Goal: Task Accomplishment & Management: Use online tool/utility

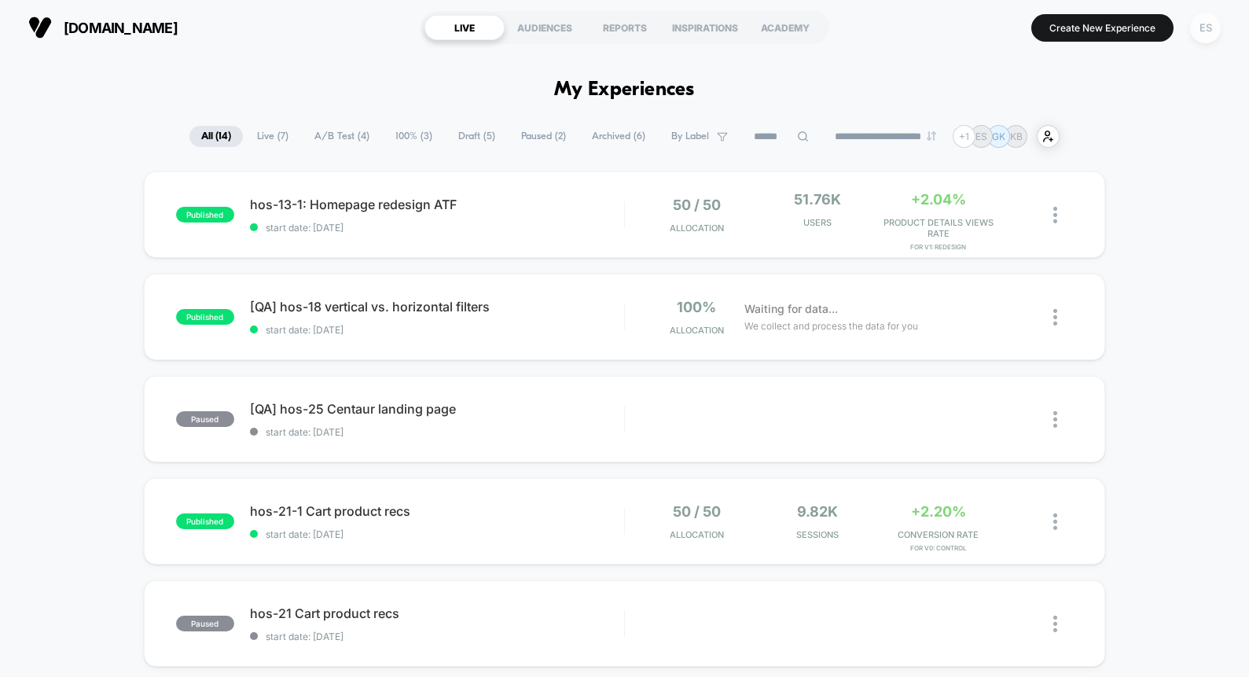
click at [1211, 28] on div "ES" at bounding box center [1205, 28] width 31 height 31
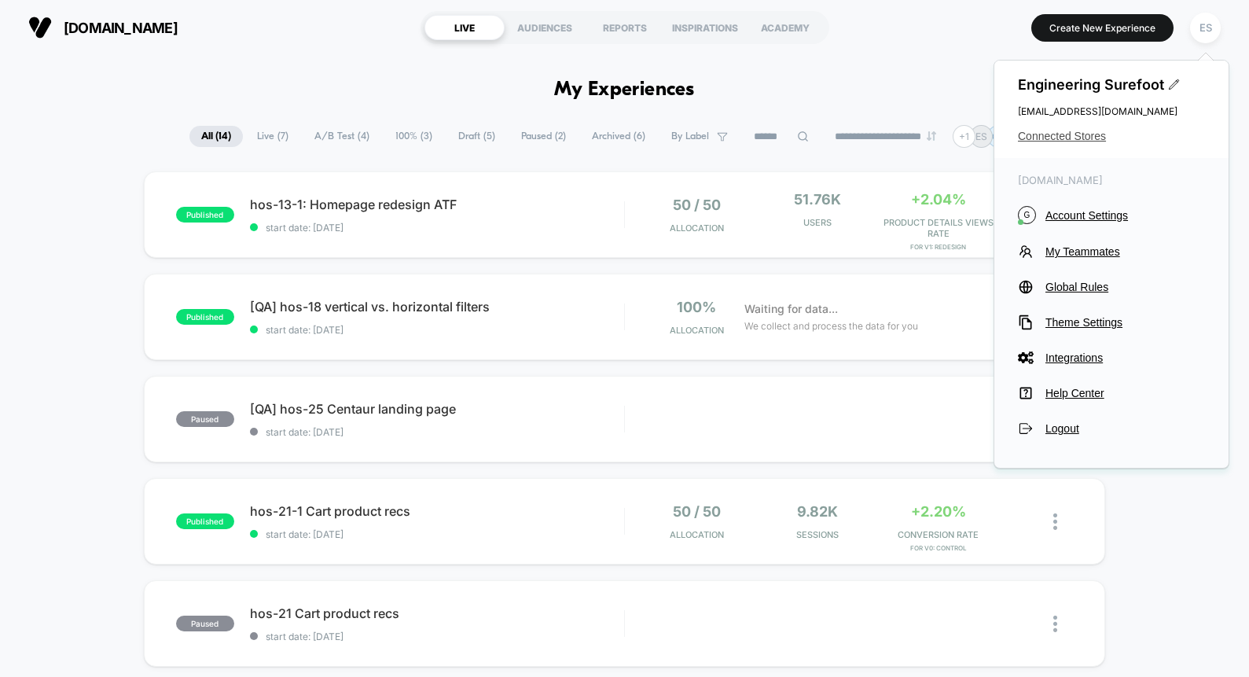
click at [1077, 134] on span "Connected Stores" at bounding box center [1111, 136] width 187 height 13
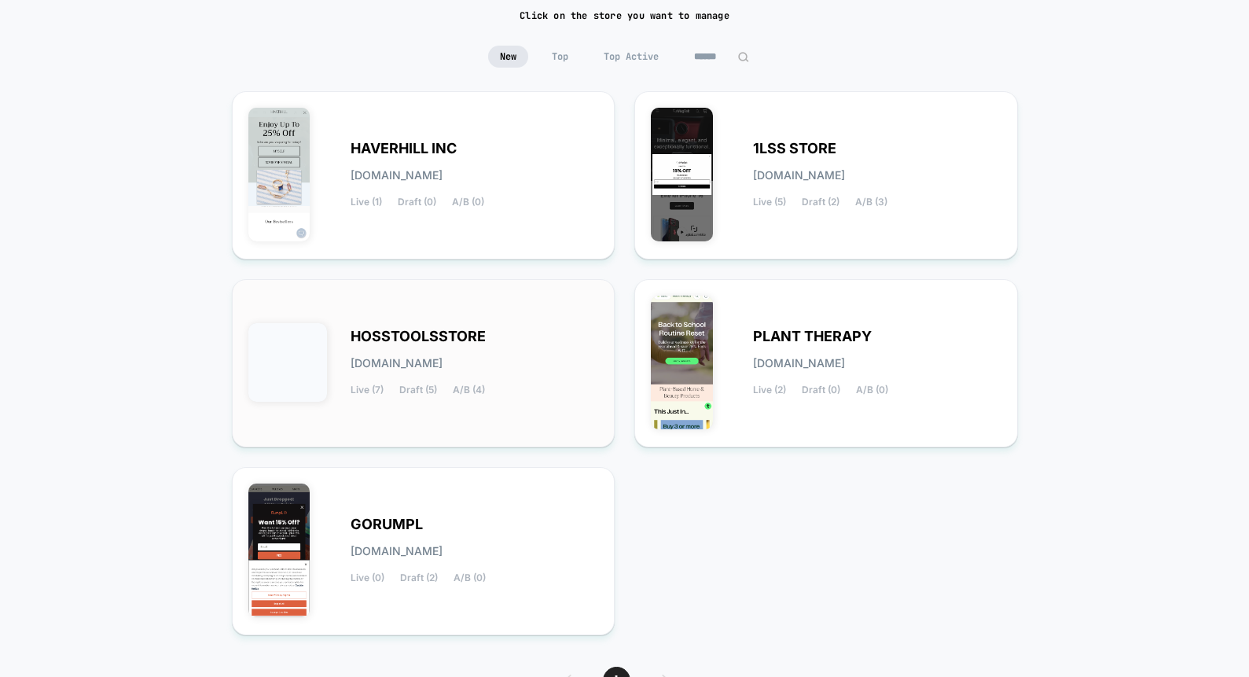
scroll to position [137, 0]
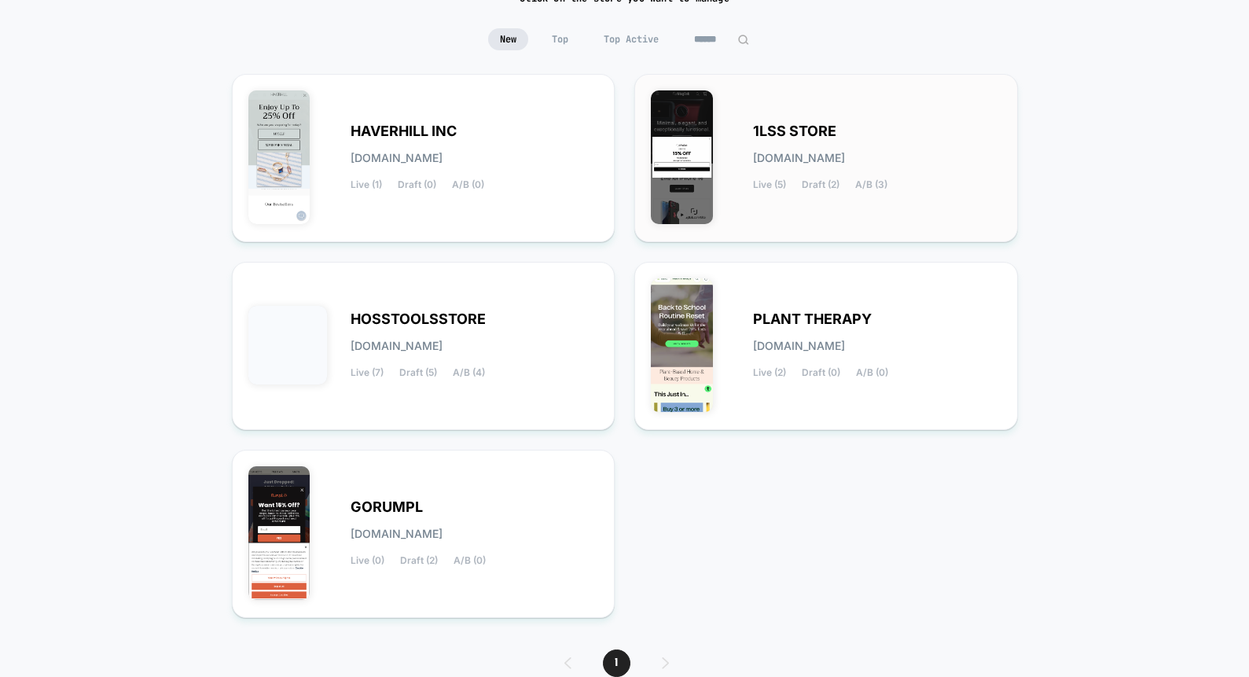
click at [890, 171] on div "1LSS STORE [DOMAIN_NAME] Live (5) Draft (2) A/B (3)" at bounding box center [877, 158] width 248 height 64
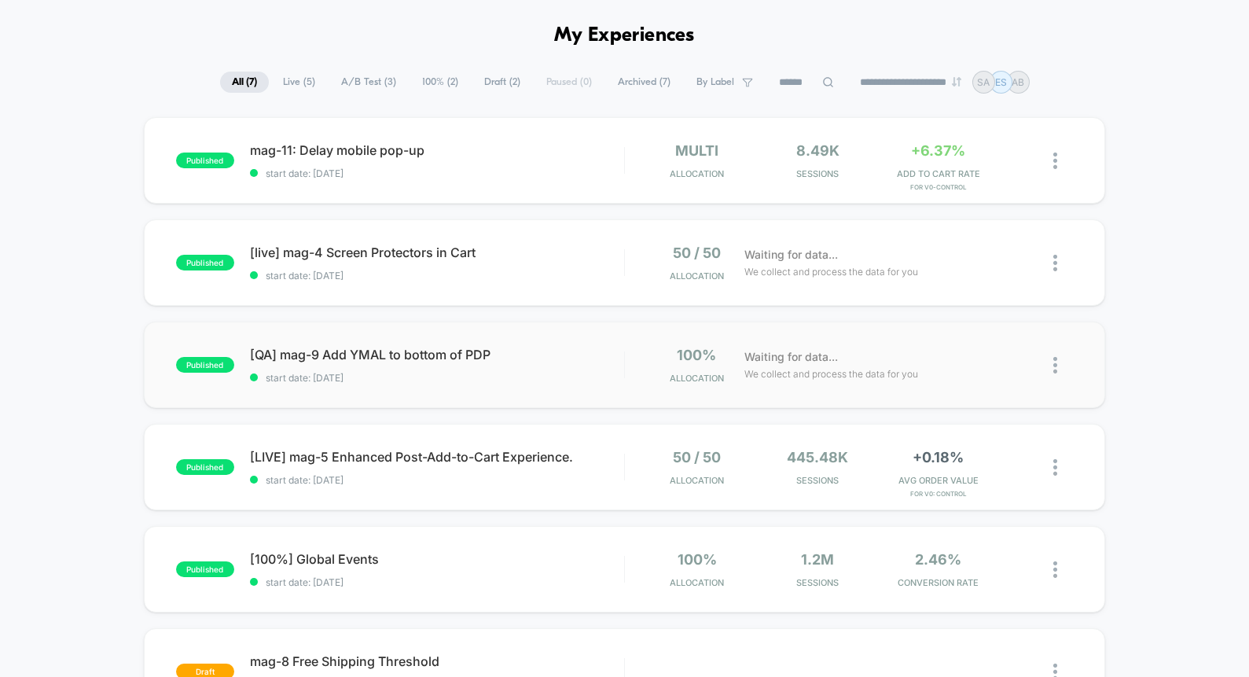
scroll to position [75, 0]
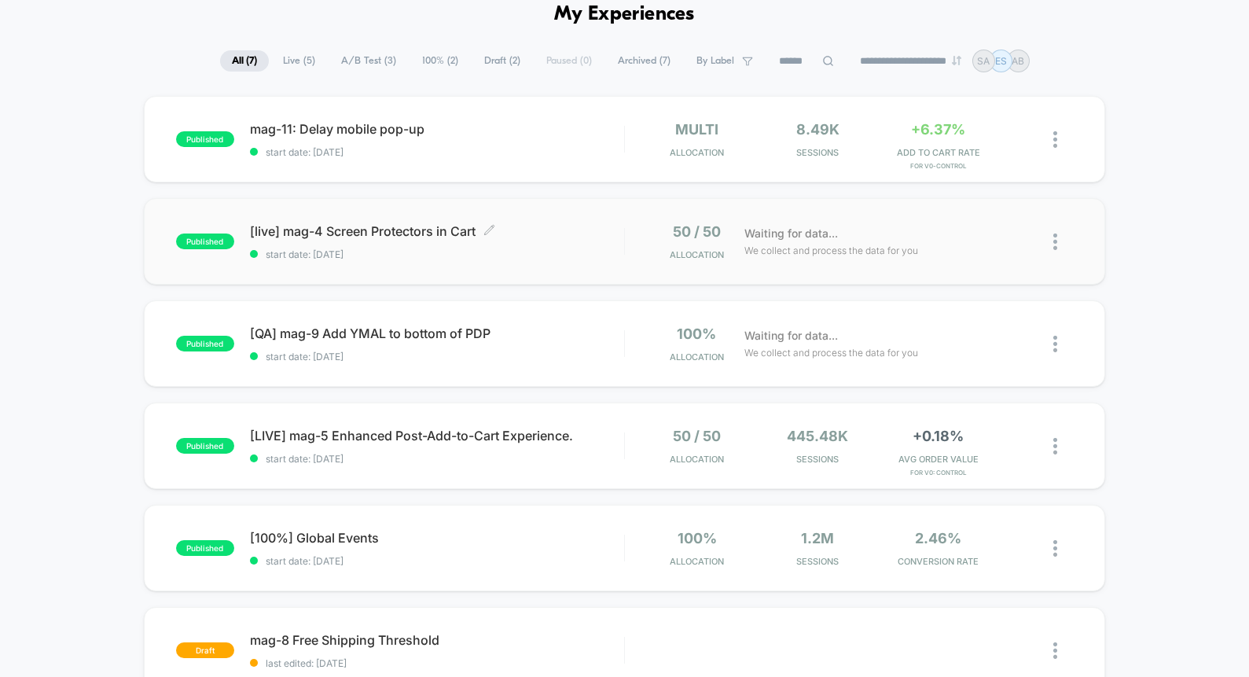
click at [409, 231] on span "[live] mag-4 Screen Protectors in Cart Click to edit experience details" at bounding box center [437, 231] width 374 height 16
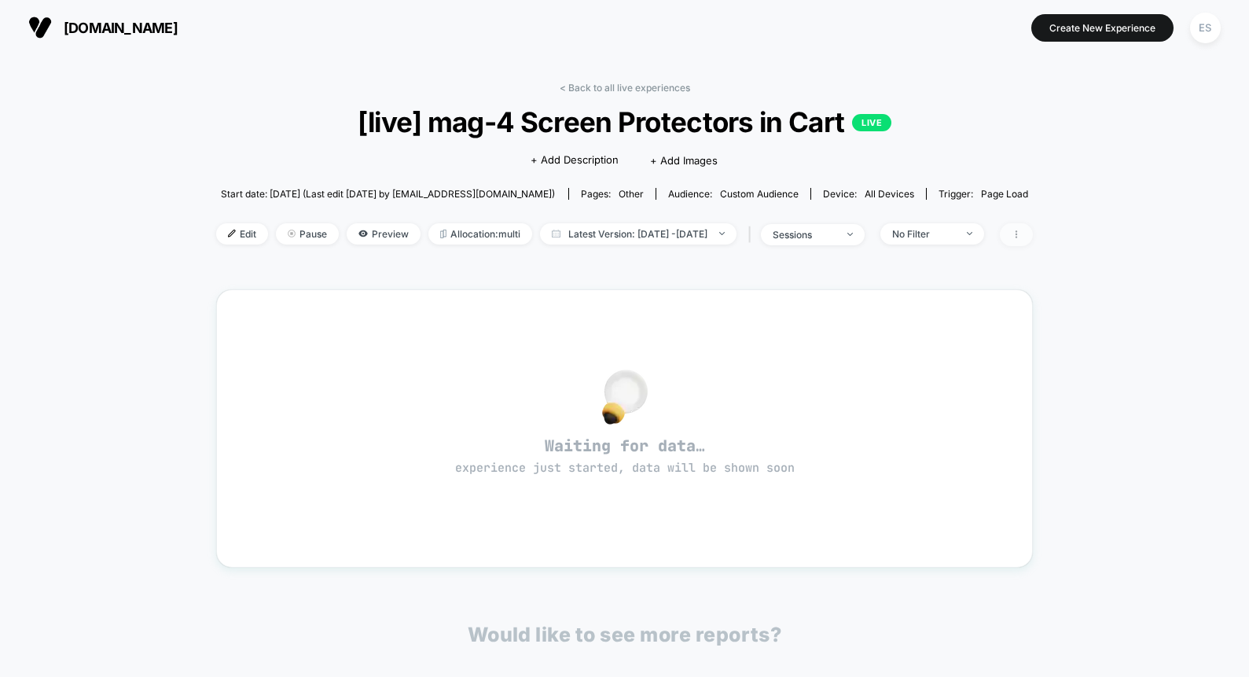
click at [1021, 233] on icon at bounding box center [1016, 234] width 9 height 9
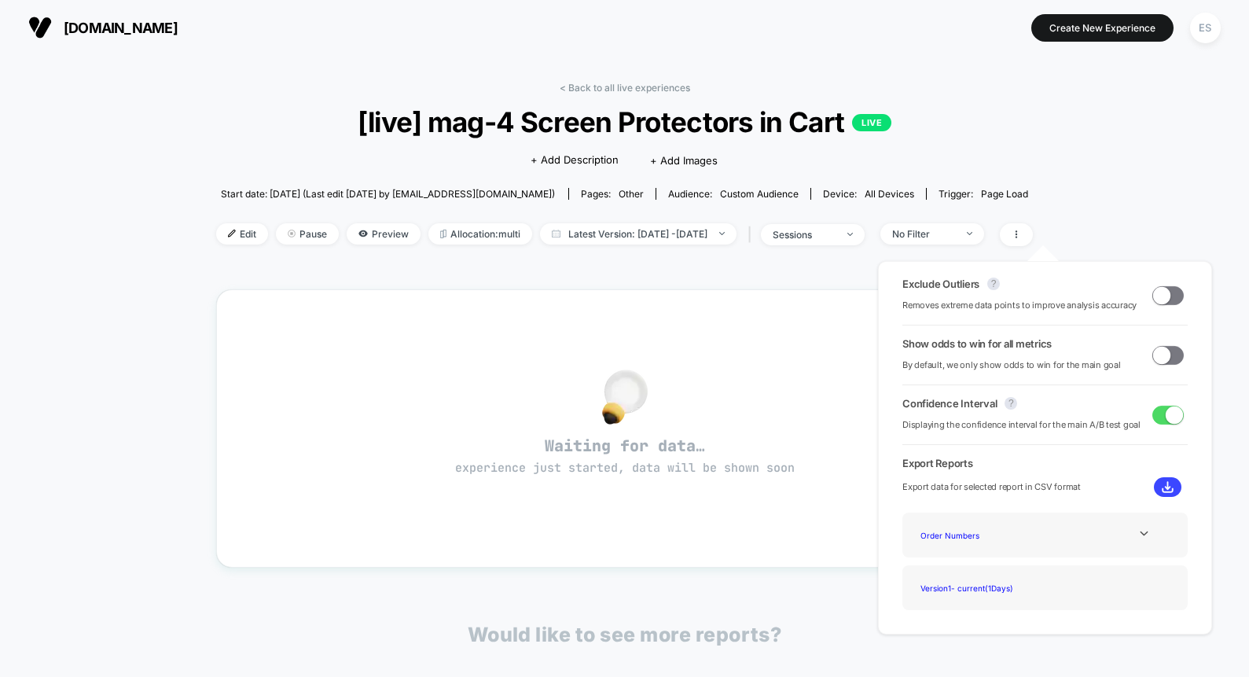
click at [1120, 167] on div "< Back to all live experiences [live] mag-4 Screen Protectors in Cart LIVE Clic…" at bounding box center [624, 515] width 1249 height 920
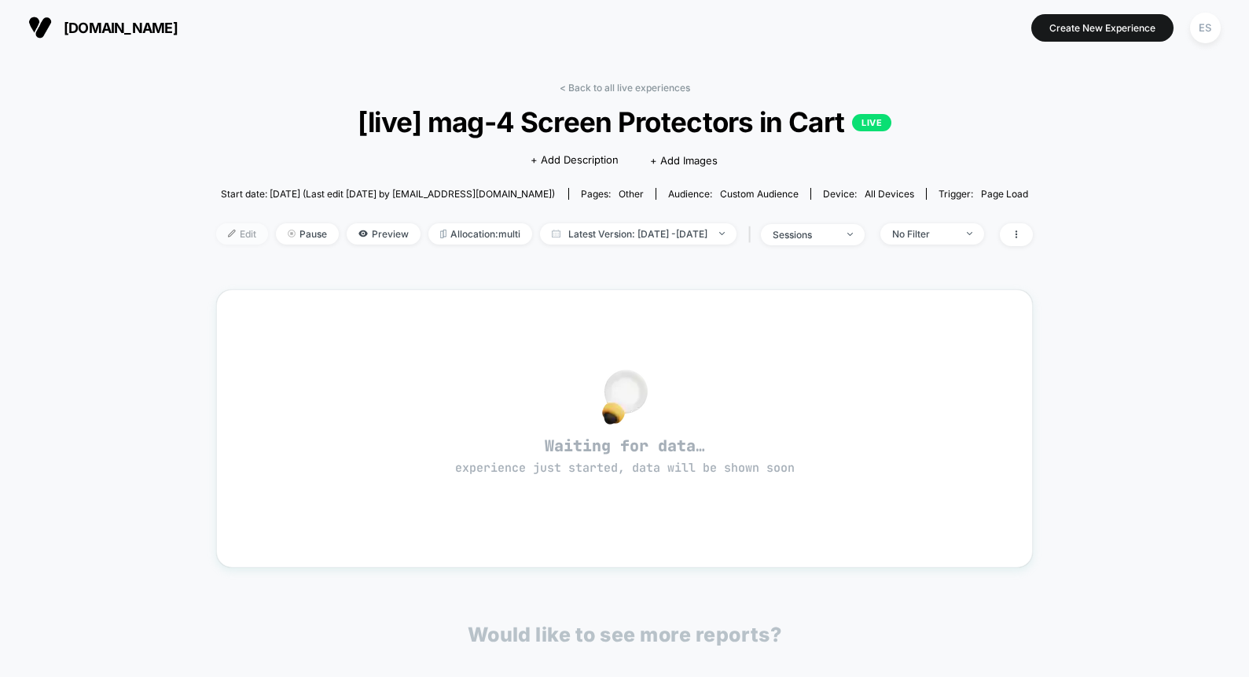
click at [216, 233] on span "Edit" at bounding box center [242, 233] width 52 height 21
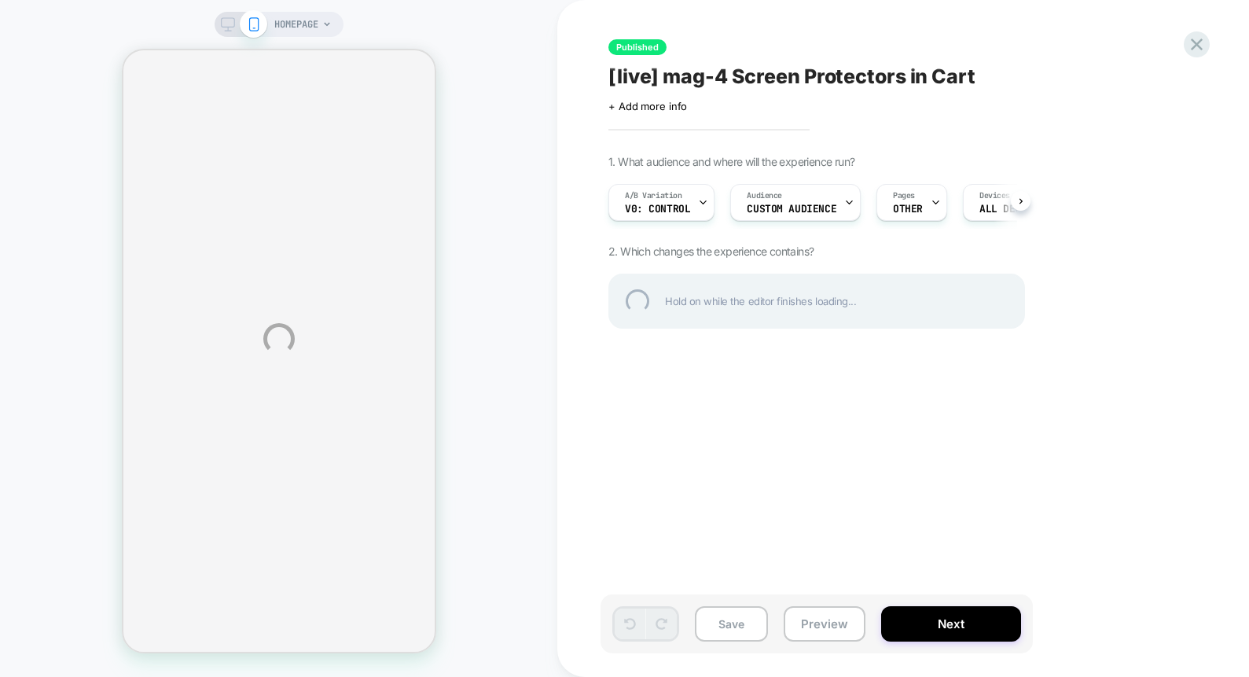
click at [827, 201] on div "HOMEPAGE Published [live] mag-4 Screen Protectors in Cart Click to edit experie…" at bounding box center [624, 338] width 1249 height 677
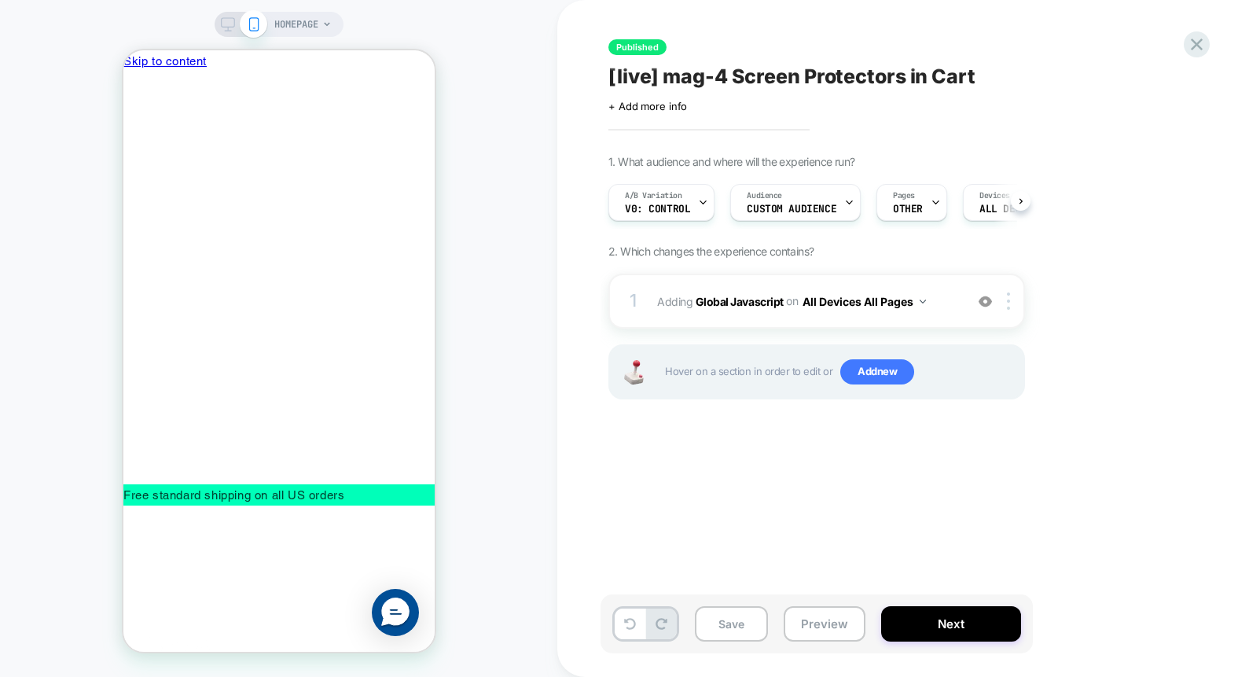
scroll to position [0, 1]
click at [827, 201] on div "Audience Custom Audience" at bounding box center [790, 202] width 121 height 35
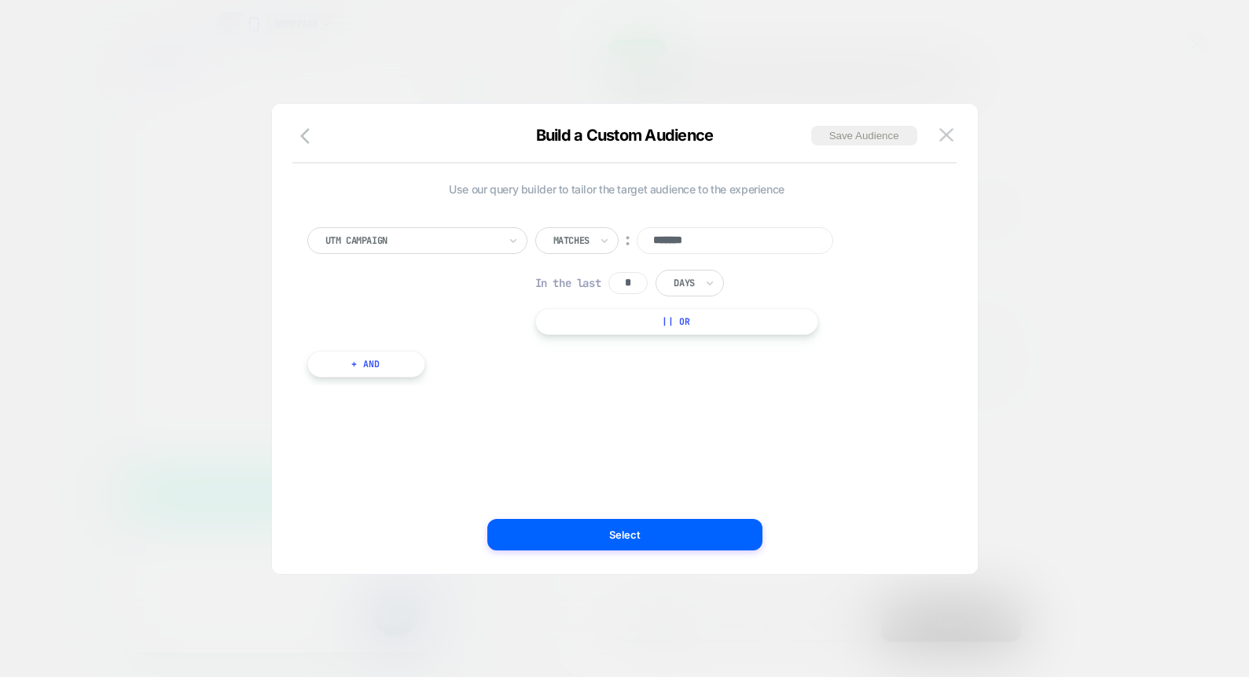
click at [596, 236] on div "Matches" at bounding box center [576, 240] width 83 height 27
click at [646, 200] on div "Use our query builder to tailor the target audience to the experience UTM Campa…" at bounding box center [616, 287] width 619 height 211
click at [309, 141] on icon "button" at bounding box center [309, 136] width 19 height 19
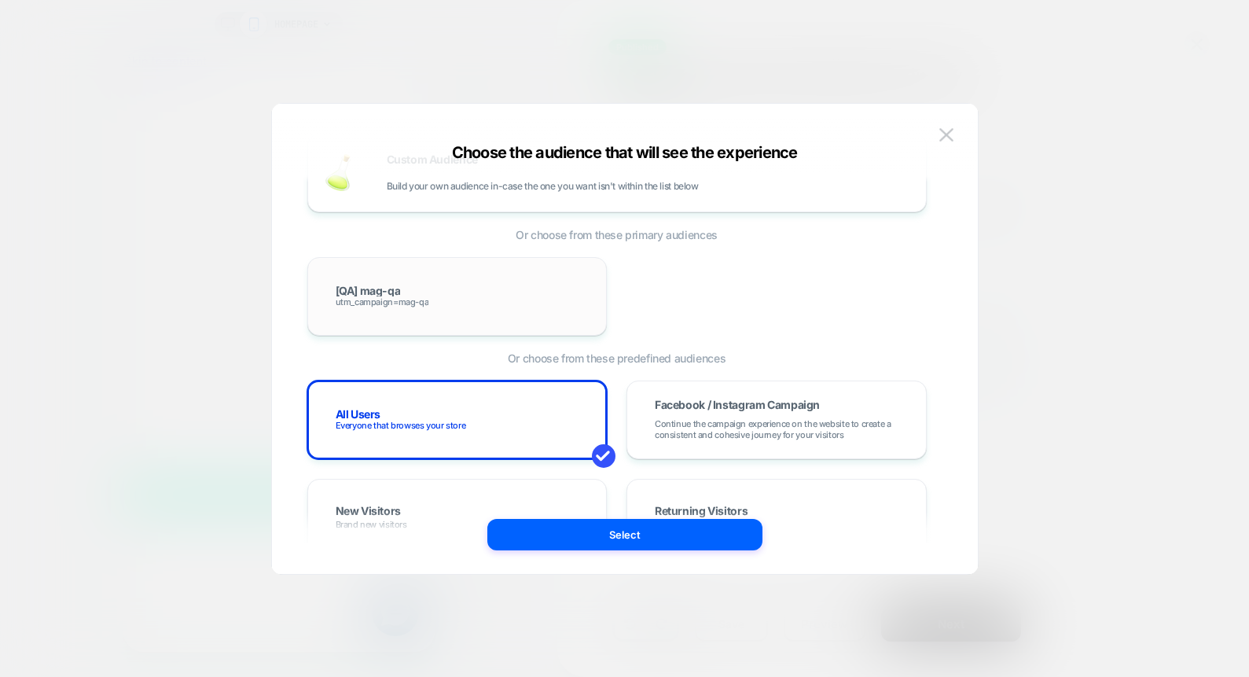
scroll to position [64, 0]
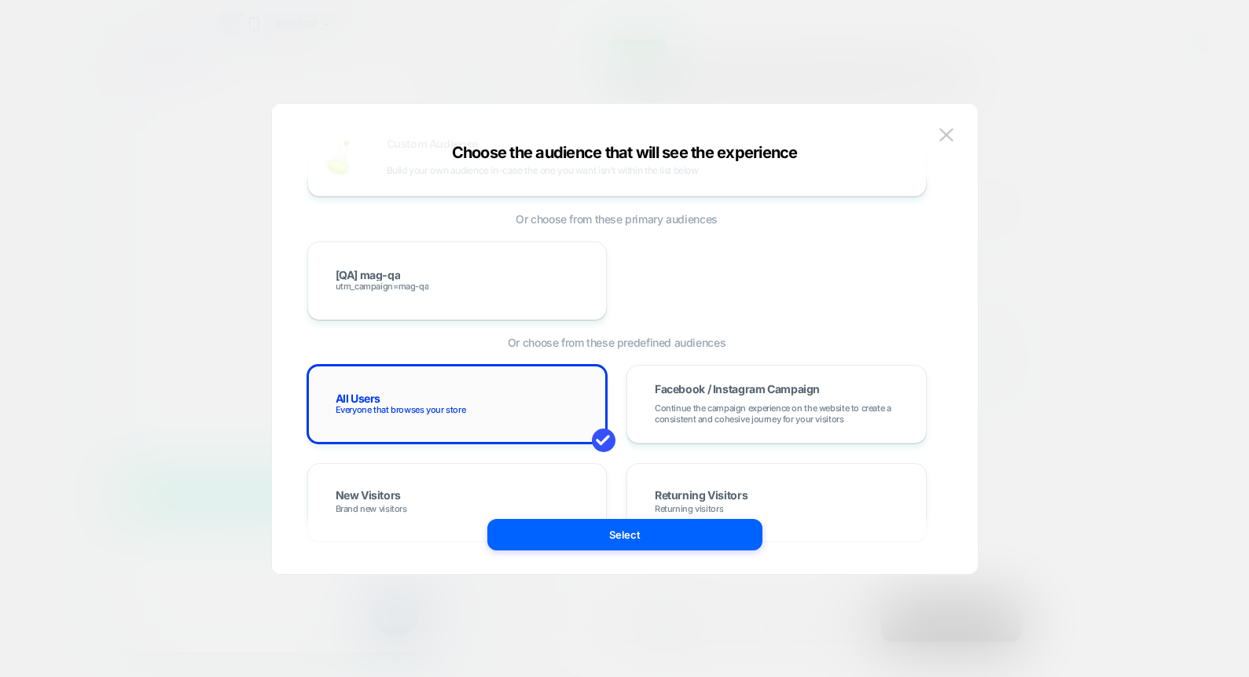
click at [497, 391] on div "All Users Everyone that browses your store" at bounding box center [457, 404] width 267 height 46
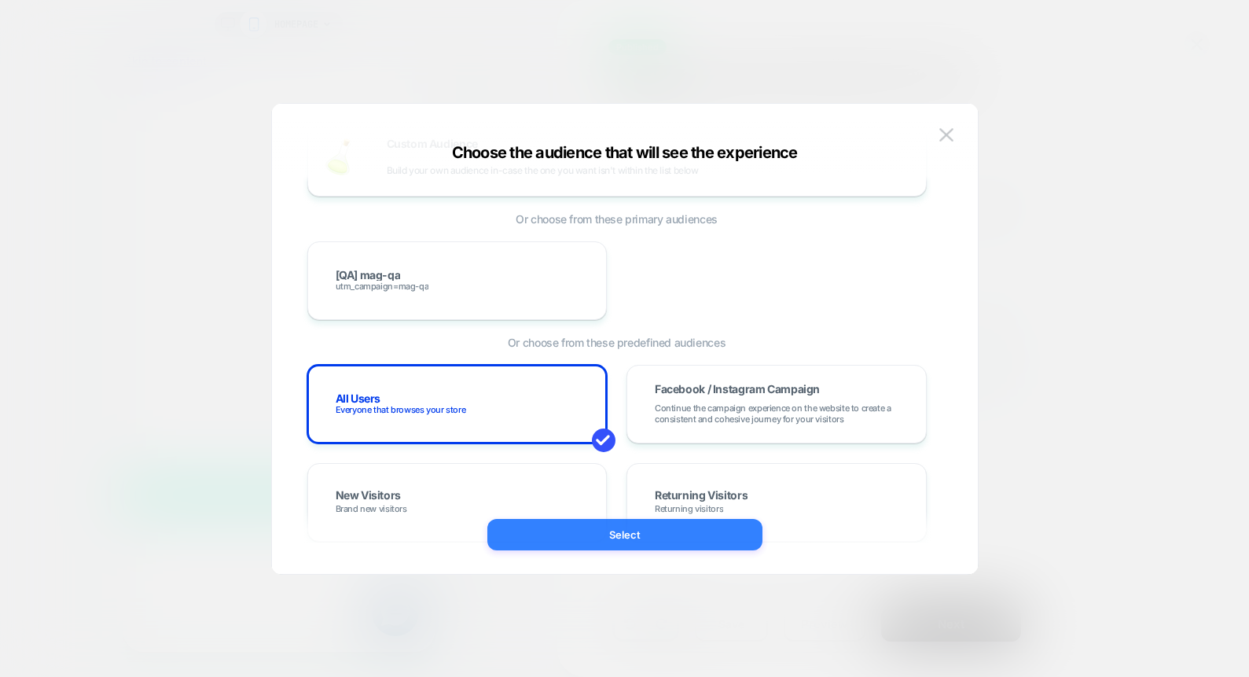
click at [617, 535] on button "Select" at bounding box center [624, 534] width 275 height 31
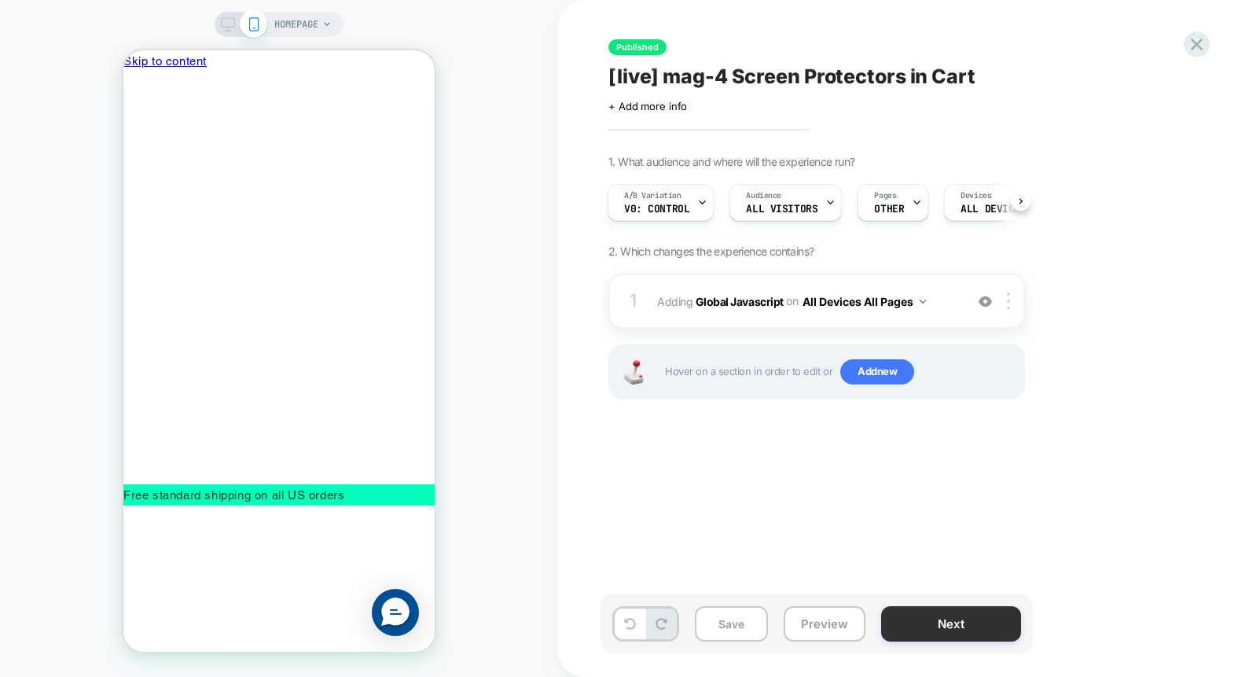
click at [922, 619] on button "Next" at bounding box center [951, 623] width 140 height 35
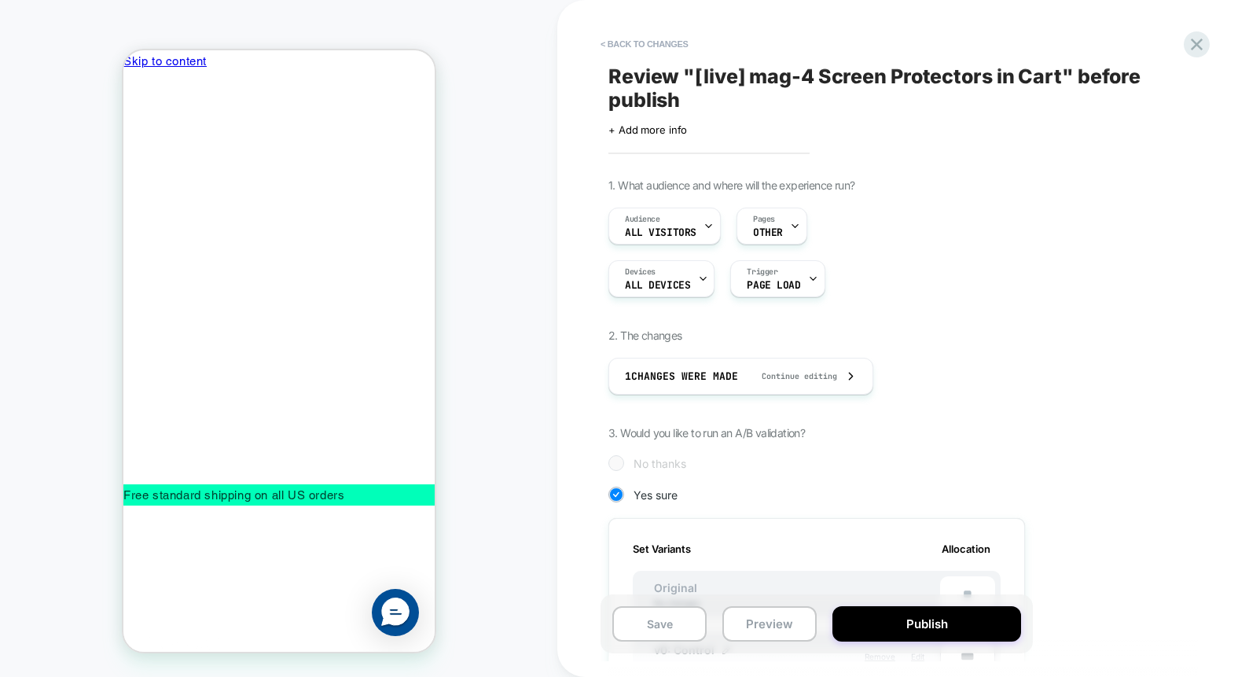
click at [922, 619] on button "Publish" at bounding box center [926, 623] width 189 height 35
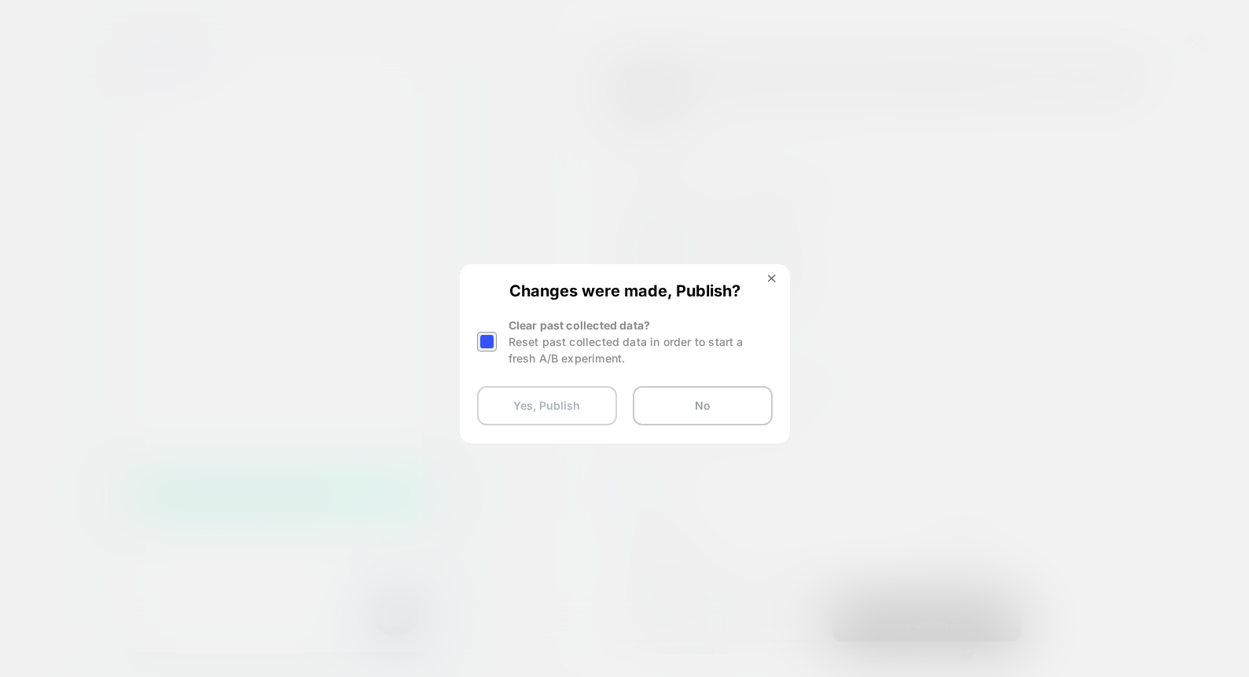
click at [573, 403] on button "Yes, Publish" at bounding box center [547, 405] width 140 height 39
